Goal: Task Accomplishment & Management: Use online tool/utility

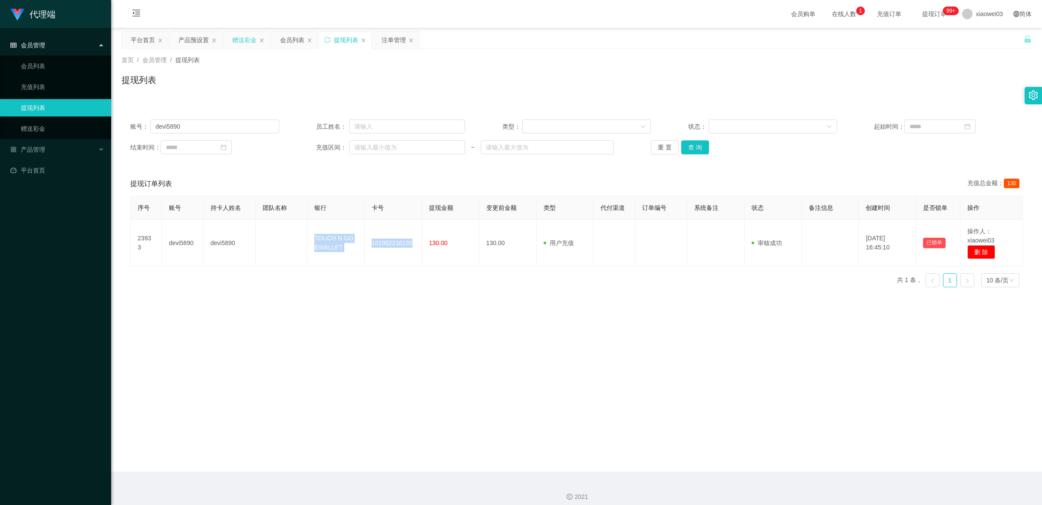
click at [244, 43] on div "赠送彩金" at bounding box center [244, 40] width 24 height 17
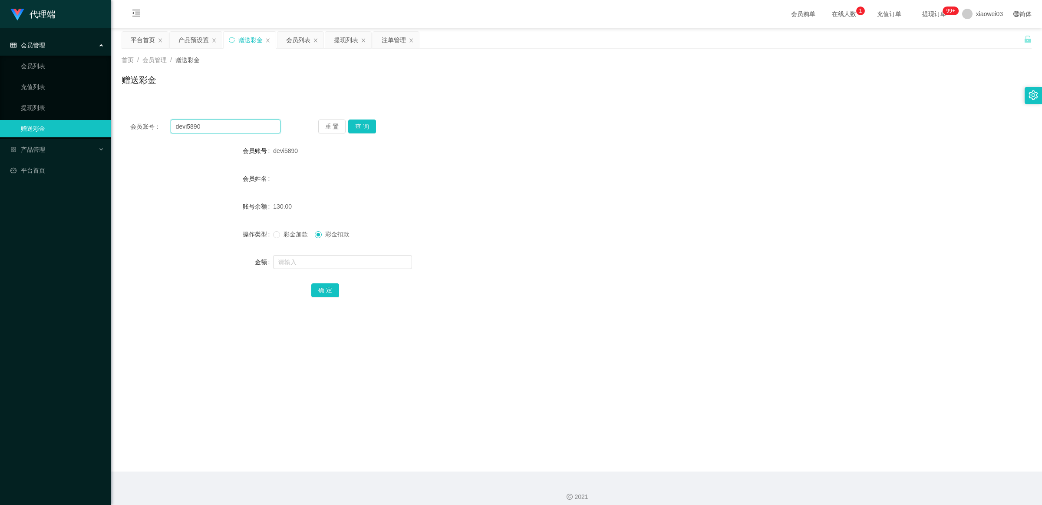
click at [225, 129] on input "devi5890" at bounding box center [226, 126] width 110 height 14
paste input "guo0991"
type input "guo0991"
click at [361, 126] on button "查 询" at bounding box center [362, 126] width 28 height 14
click at [335, 256] on input "text" at bounding box center [342, 262] width 139 height 14
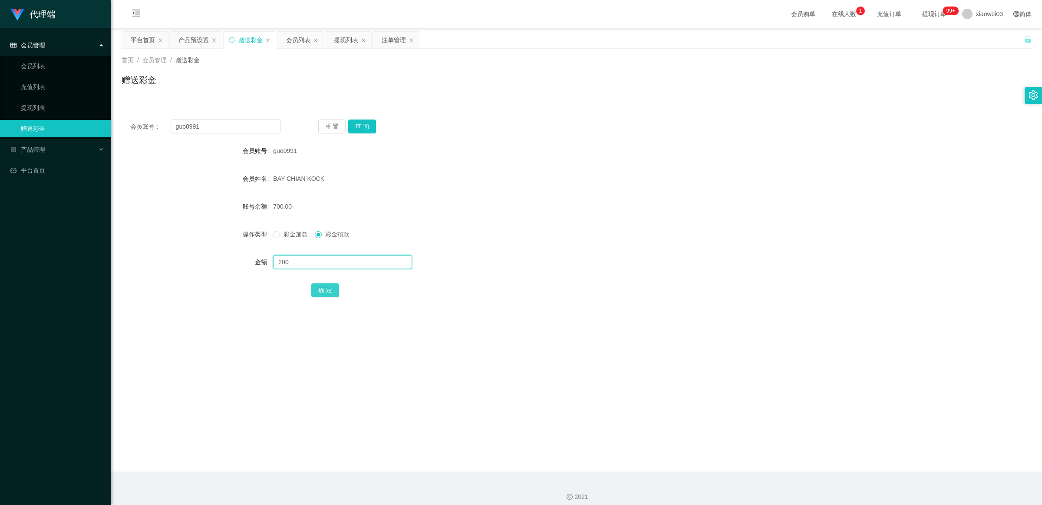
type input "200"
click at [328, 294] on button "确 定" at bounding box center [325, 290] width 28 height 14
click at [304, 324] on main "关闭左侧 关闭右侧 关闭其它 刷新页面 平台首页 产品预设置 赠送彩金 会员列表 提现列表 注单管理 首页 / 会员管理 / 赠送彩金 / 赠送彩金 会员账号…" at bounding box center [576, 249] width 931 height 443
click at [365, 126] on button "查 询" at bounding box center [362, 126] width 28 height 14
click at [378, 148] on div "guo0991" at bounding box center [538, 150] width 531 height 17
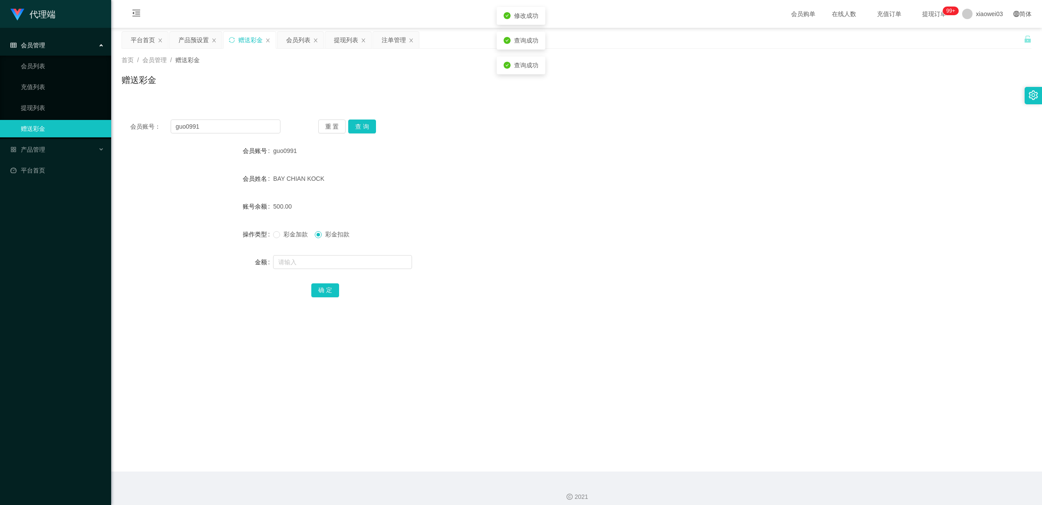
click at [519, 146] on div "guo0991" at bounding box center [538, 150] width 531 height 17
